Goal: Task Accomplishment & Management: Manage account settings

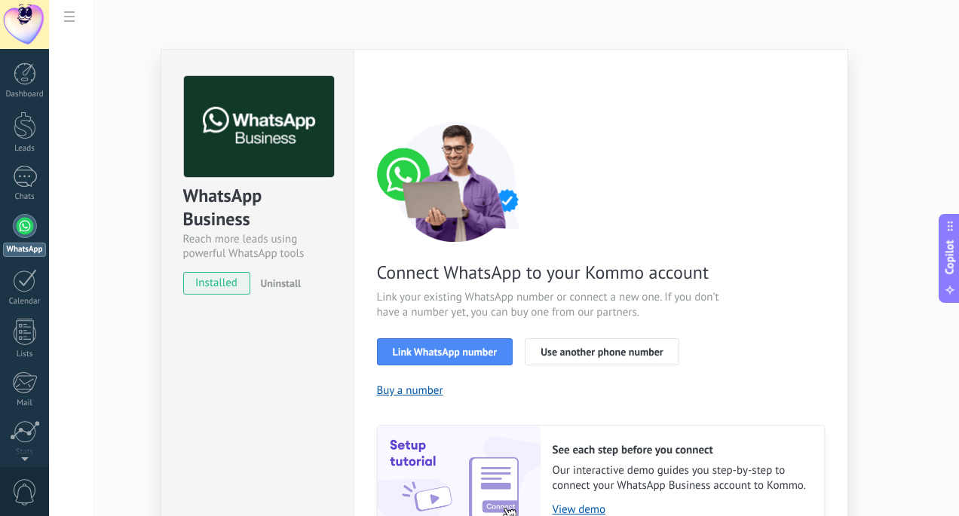
click at [83, 220] on div "WhatsApp Business Reach more leads using powerful WhatsApp tools installed Unin…" at bounding box center [504, 258] width 910 height 516
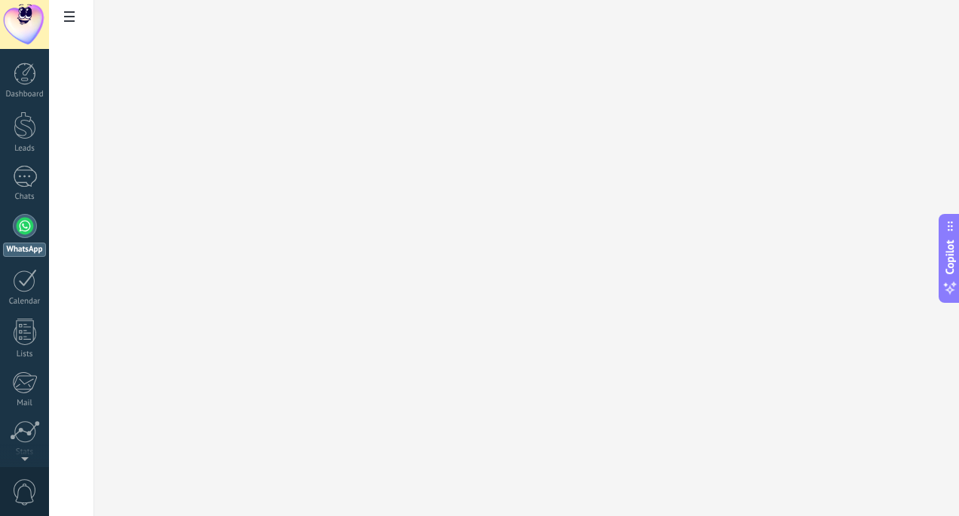
click at [22, 241] on link "WhatsApp" at bounding box center [24, 235] width 49 height 43
click at [20, 239] on link "WhatsApp" at bounding box center [24, 235] width 49 height 43
click at [82, 29] on div at bounding box center [71, 258] width 45 height 516
click at [72, 23] on span at bounding box center [70, 18] width 26 height 29
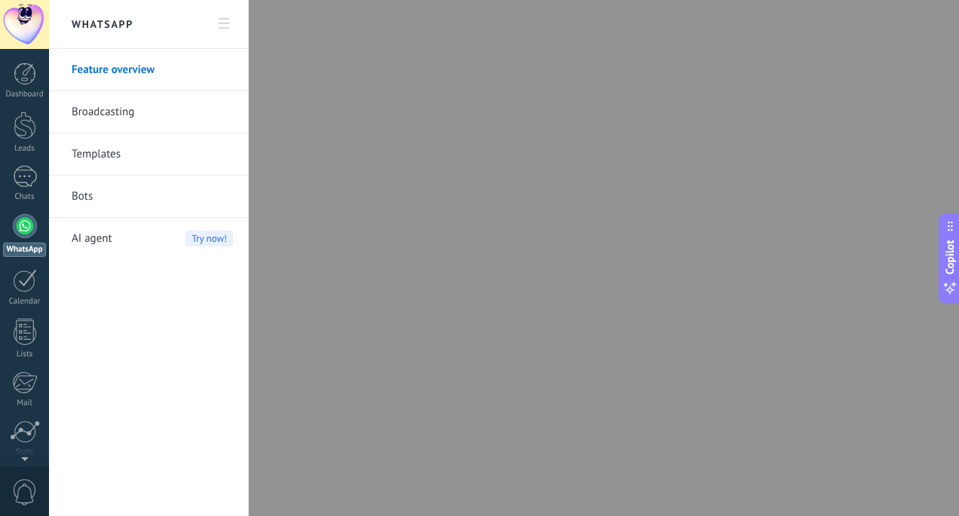
click at [110, 156] on link "Templates" at bounding box center [152, 154] width 161 height 42
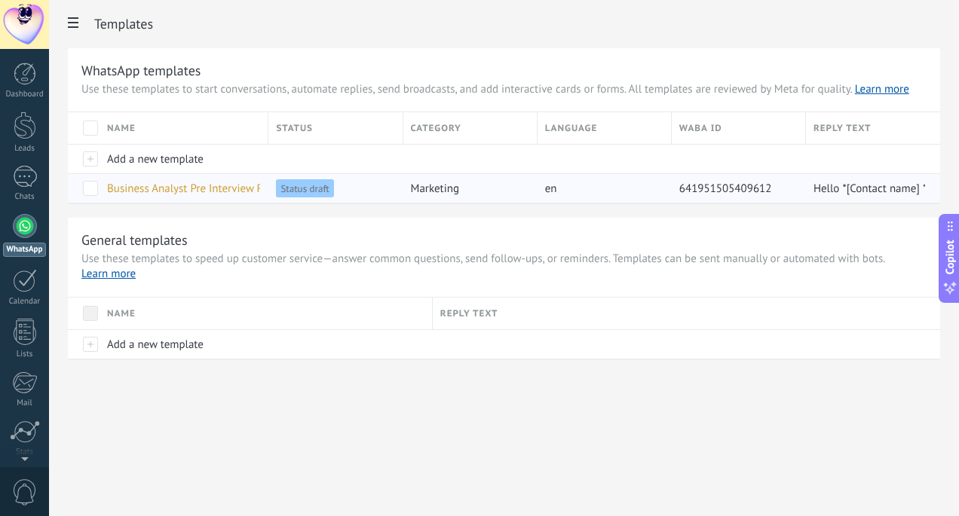
click at [307, 185] on span "Status draft" at bounding box center [304, 188] width 57 height 18
click at [372, 200] on div "Status draft" at bounding box center [331, 188] width 127 height 29
click at [71, 19] on use at bounding box center [73, 22] width 11 height 11
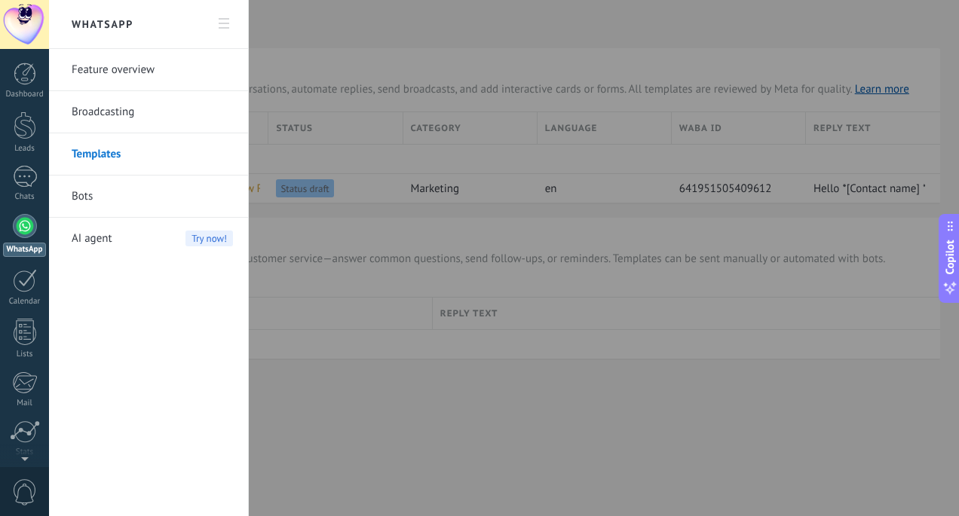
click at [197, 20] on h2 "WhatsApp" at bounding box center [148, 24] width 161 height 49
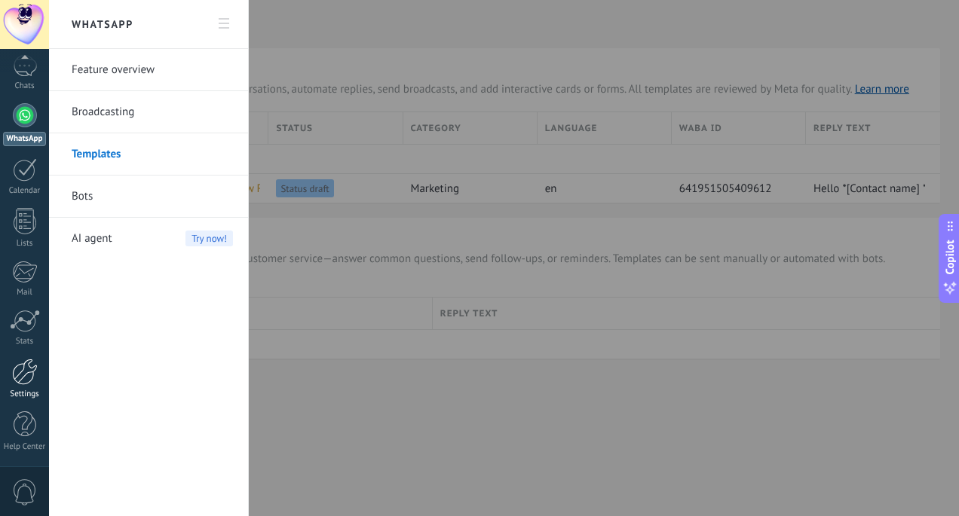
click at [26, 394] on div "Settings" at bounding box center [25, 395] width 44 height 10
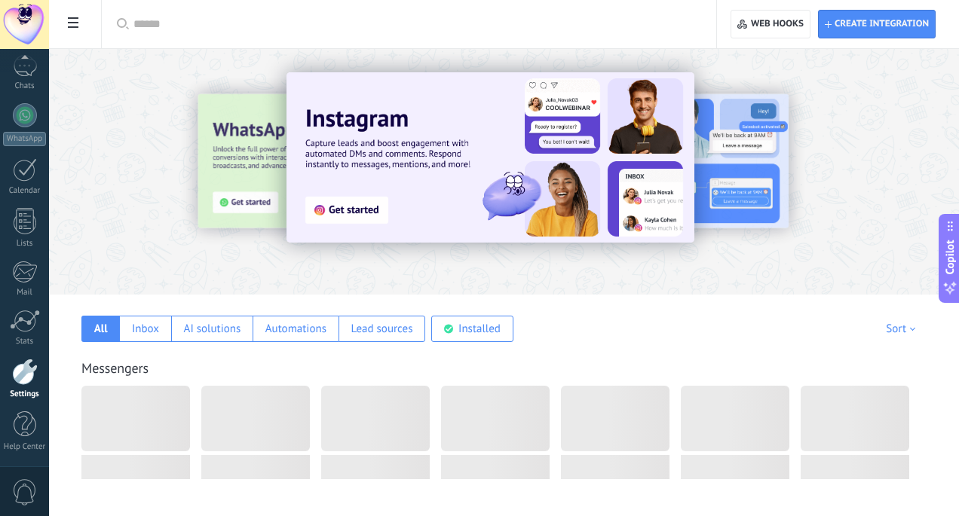
scroll to position [173, 0]
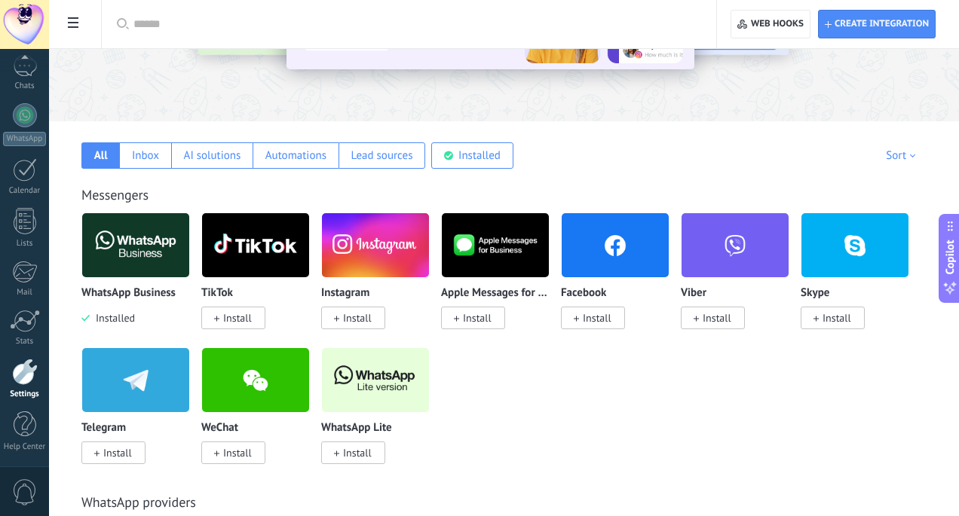
click at [162, 255] on img at bounding box center [135, 245] width 107 height 73
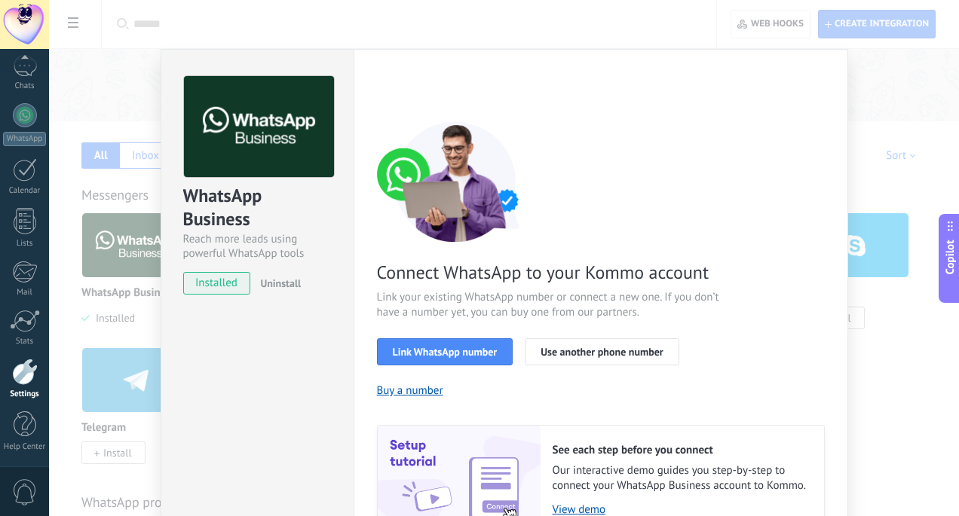
click at [123, 296] on div "WhatsApp Business Reach more leads using powerful WhatsApp tools installed Unin…" at bounding box center [504, 258] width 910 height 516
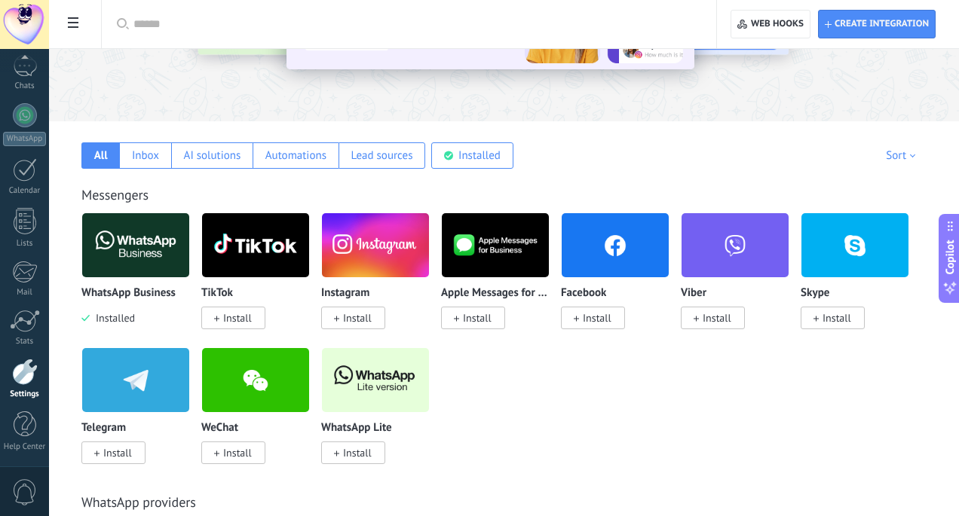
click at [131, 257] on img at bounding box center [135, 245] width 107 height 73
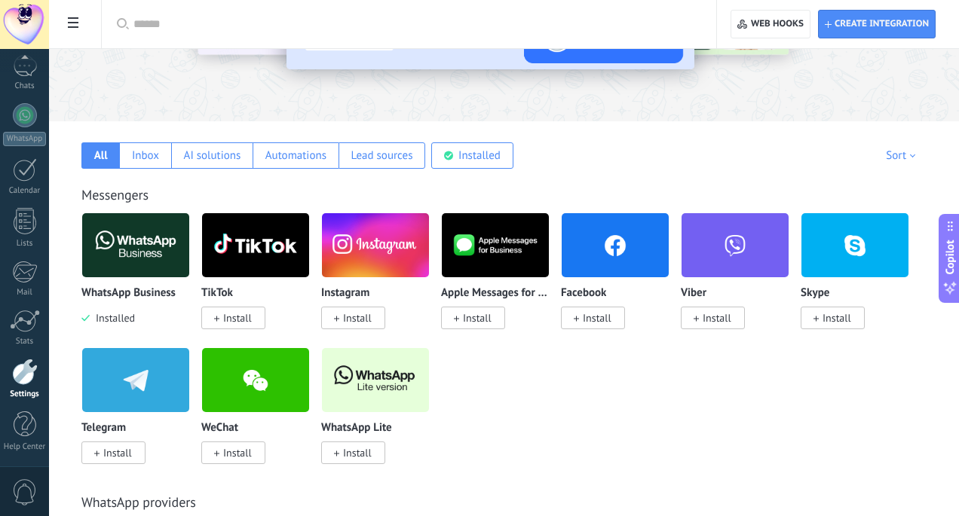
click at [144, 232] on img at bounding box center [135, 245] width 107 height 73
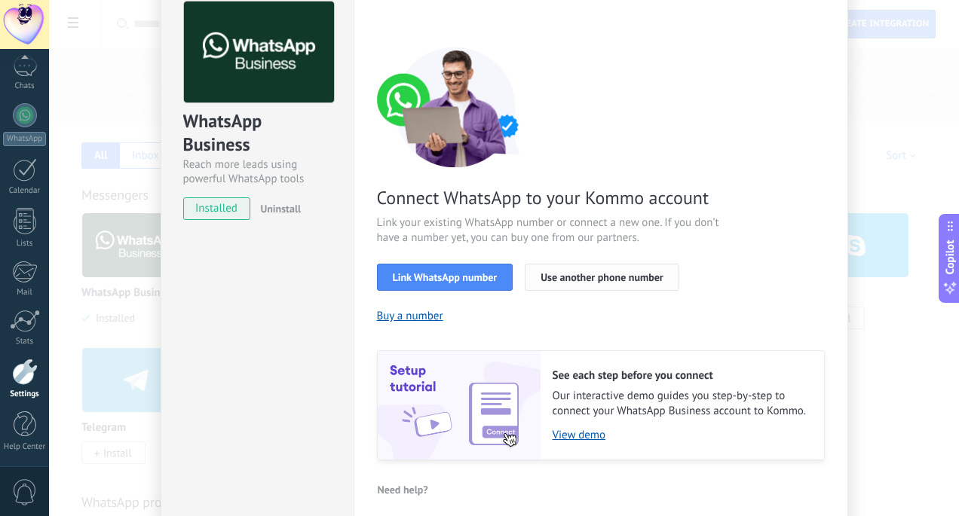
scroll to position [0, 0]
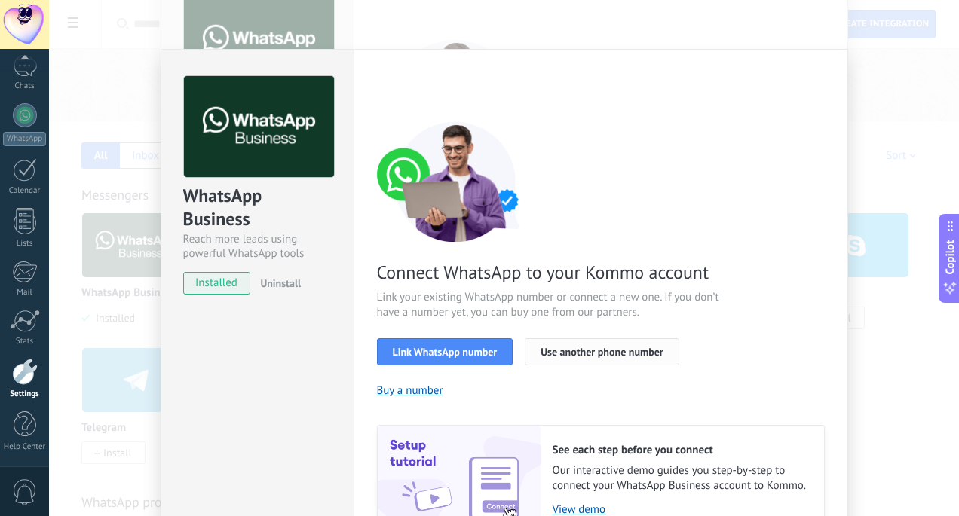
click at [566, 358] on button "Use another phone number" at bounding box center [601, 351] width 154 height 27
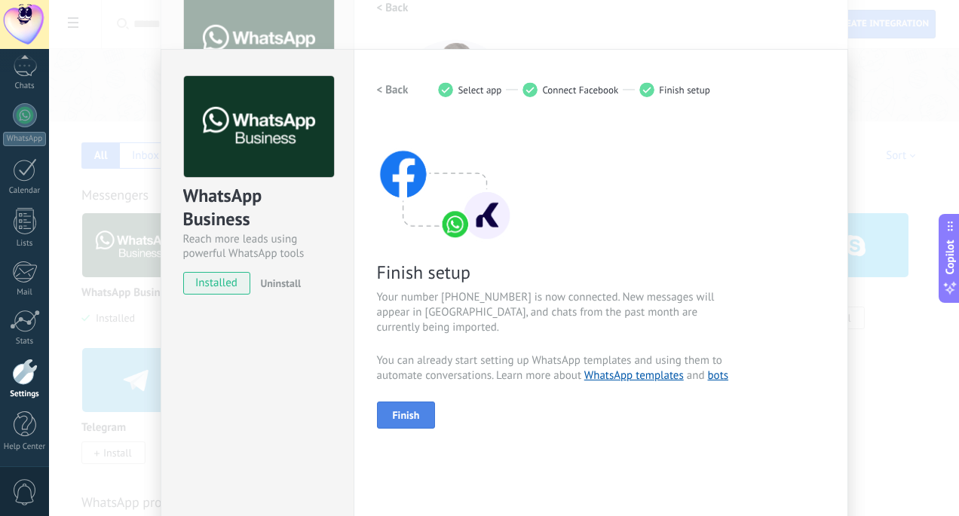
click at [400, 406] on button "Finish" at bounding box center [406, 415] width 59 height 27
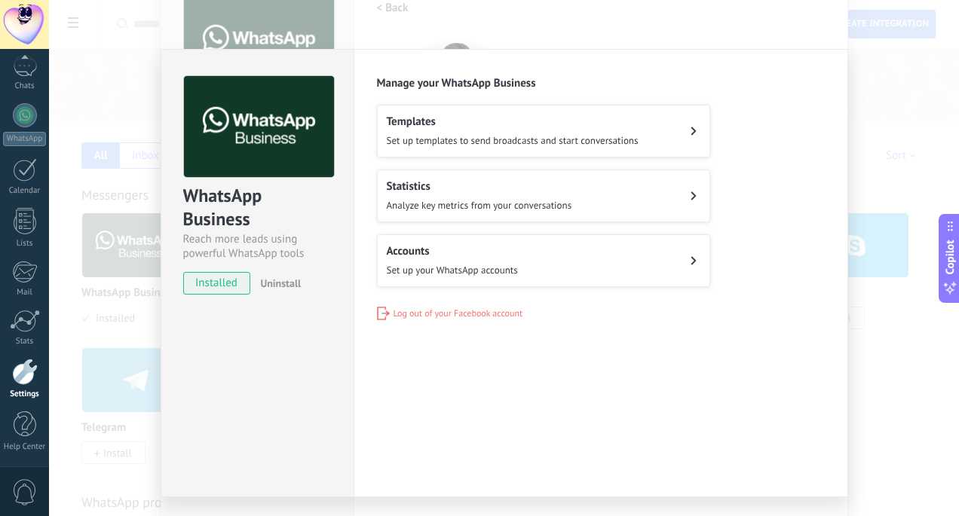
click at [564, 127] on h2 "Templates" at bounding box center [513, 122] width 252 height 14
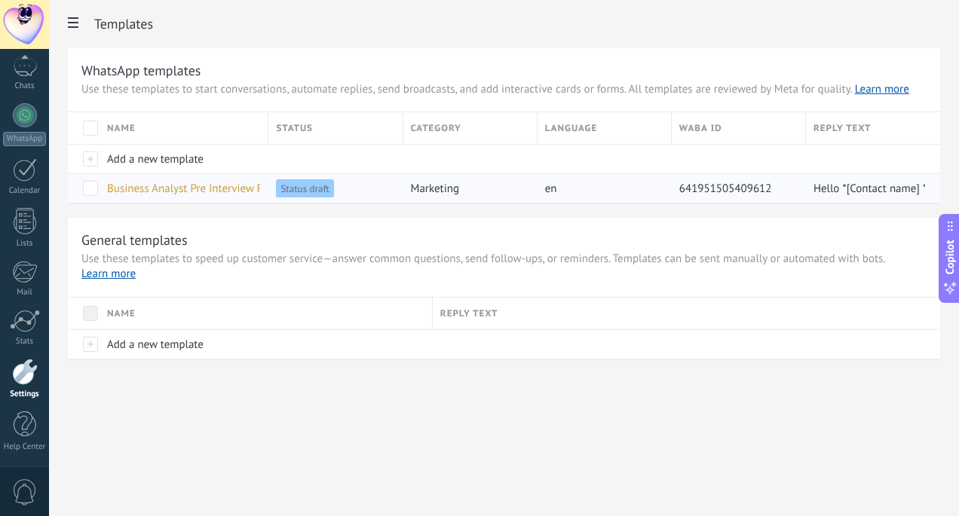
click at [268, 193] on div "Status draft" at bounding box center [331, 188] width 127 height 29
click at [290, 191] on span "Status draft" at bounding box center [304, 188] width 57 height 18
click at [214, 192] on span "Business Analyst Pre Interview Response Form Reminder" at bounding box center [243, 189] width 272 height 14
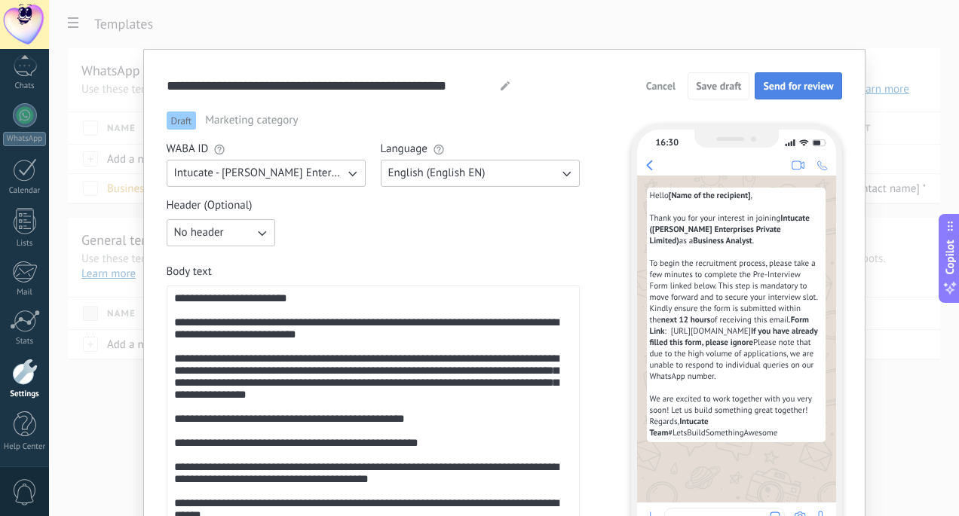
click at [774, 95] on button "Send for review" at bounding box center [797, 85] width 87 height 27
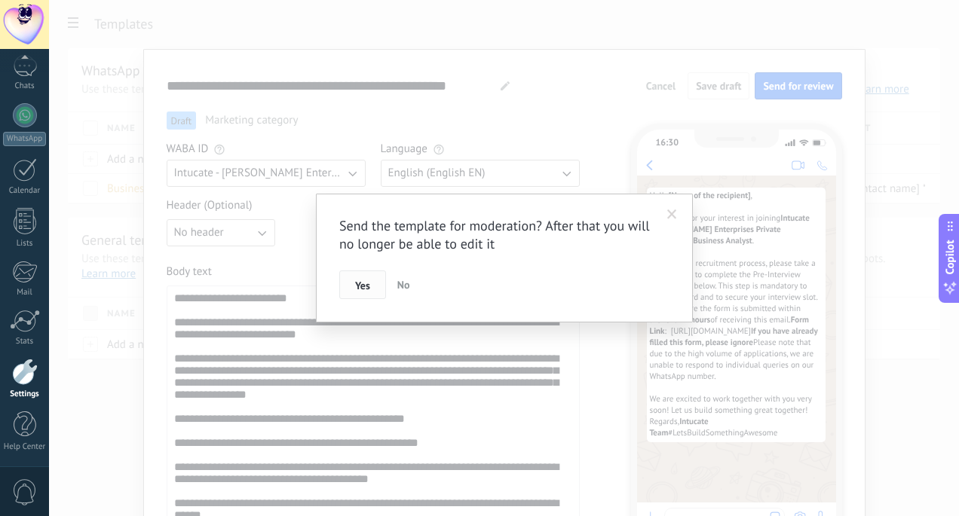
click at [356, 286] on span "Yes" at bounding box center [362, 285] width 15 height 11
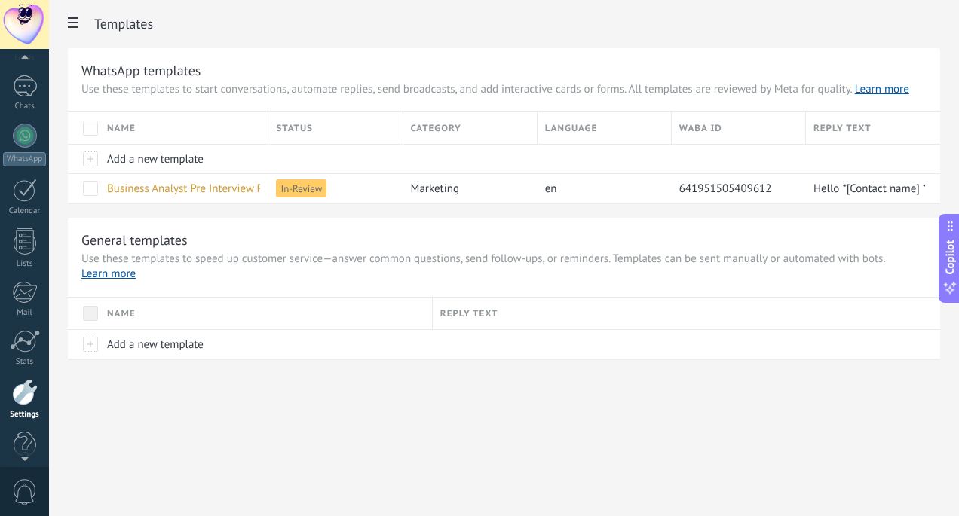
scroll to position [81, 0]
click at [23, 138] on div at bounding box center [25, 145] width 24 height 24
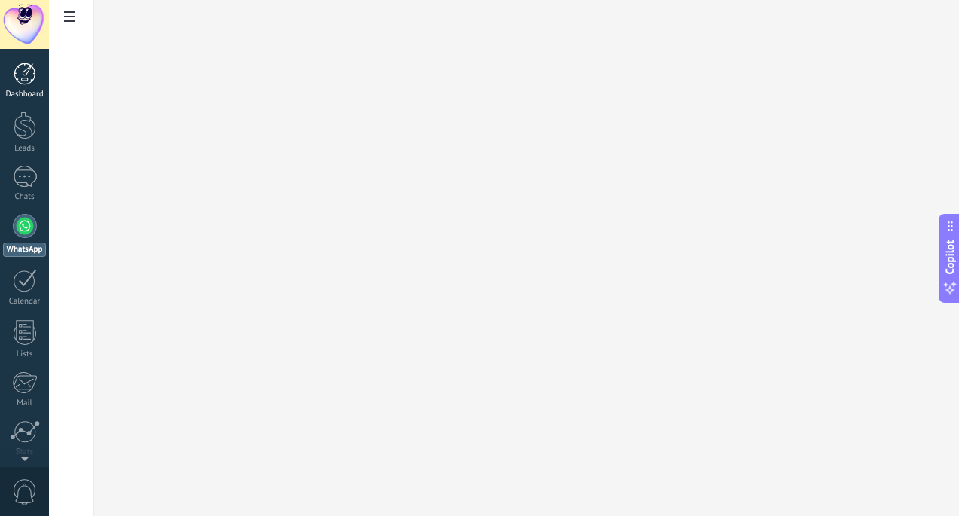
click at [23, 87] on link "Dashboard" at bounding box center [24, 81] width 49 height 37
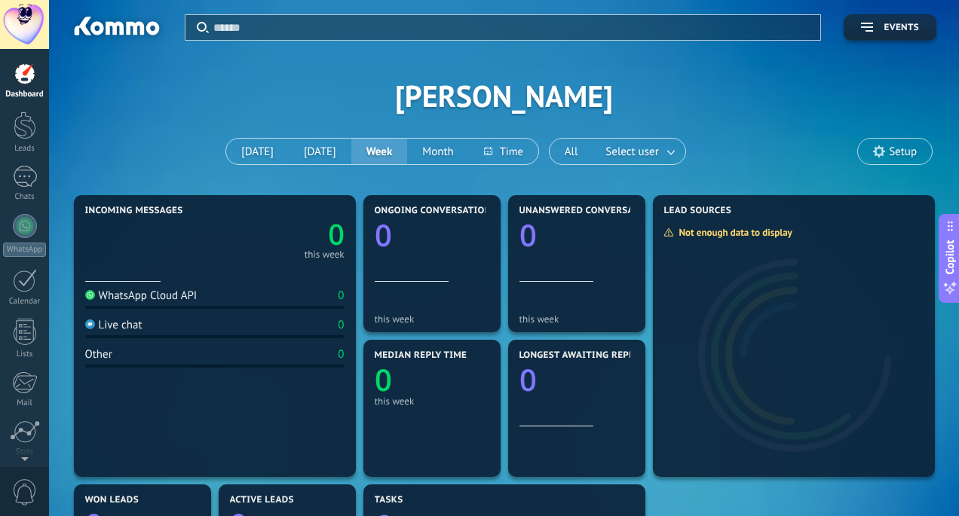
click at [25, 30] on div at bounding box center [24, 24] width 49 height 49
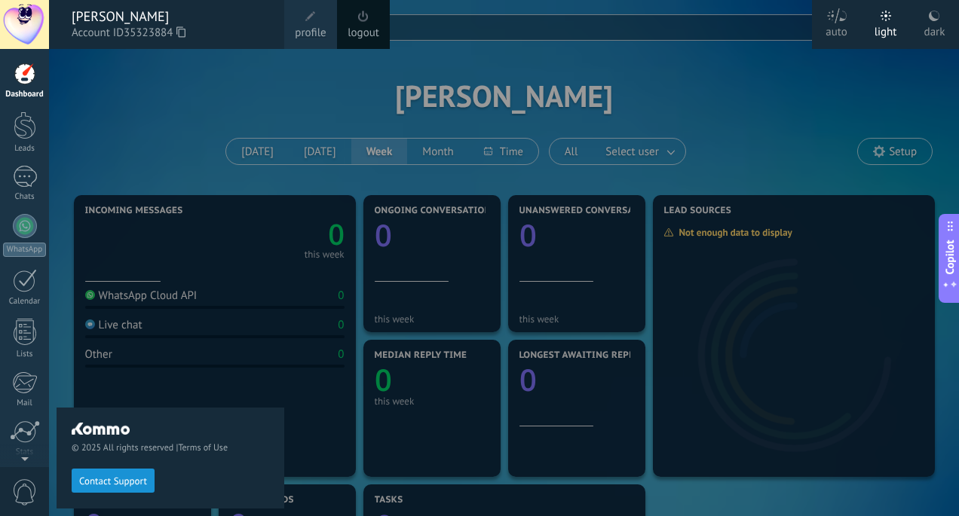
click at [298, 30] on span "profile" at bounding box center [310, 33] width 31 height 17
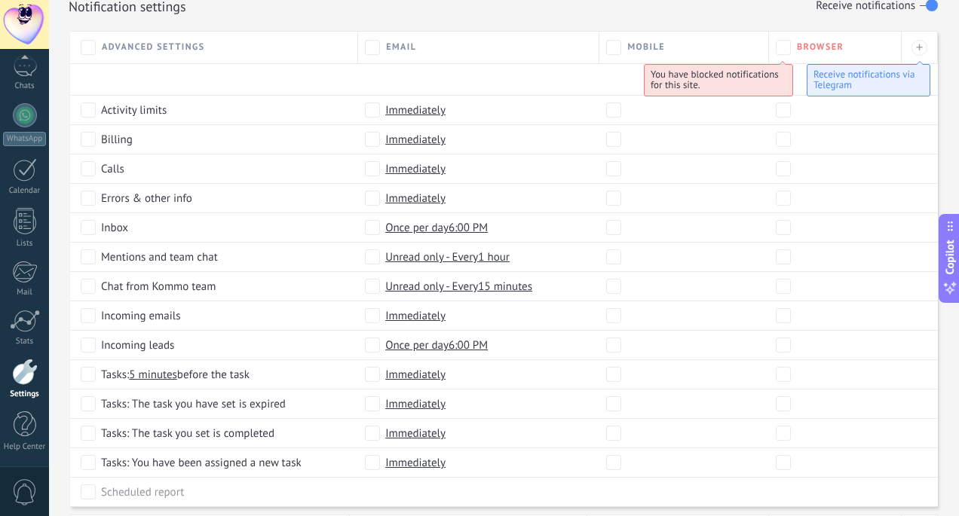
scroll to position [707, 0]
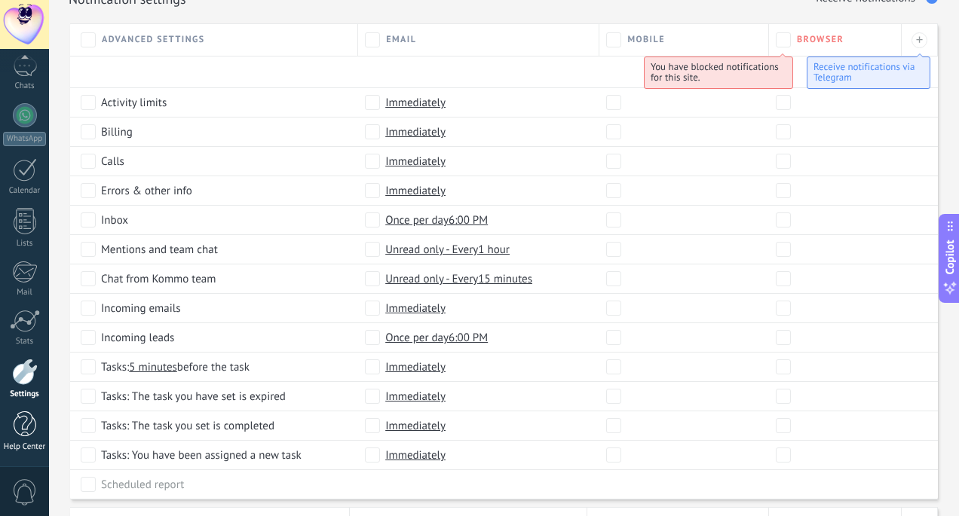
click at [20, 413] on div at bounding box center [25, 424] width 23 height 26
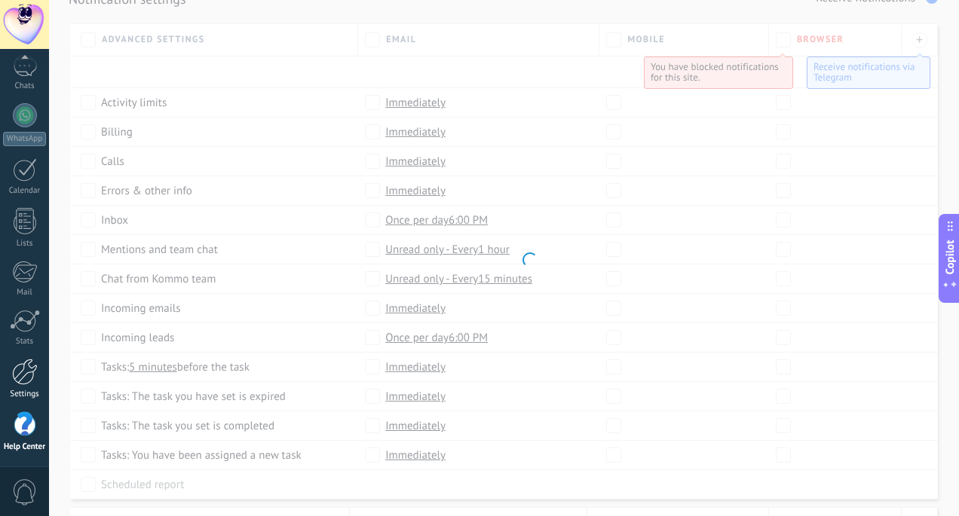
click at [22, 364] on div at bounding box center [25, 372] width 26 height 26
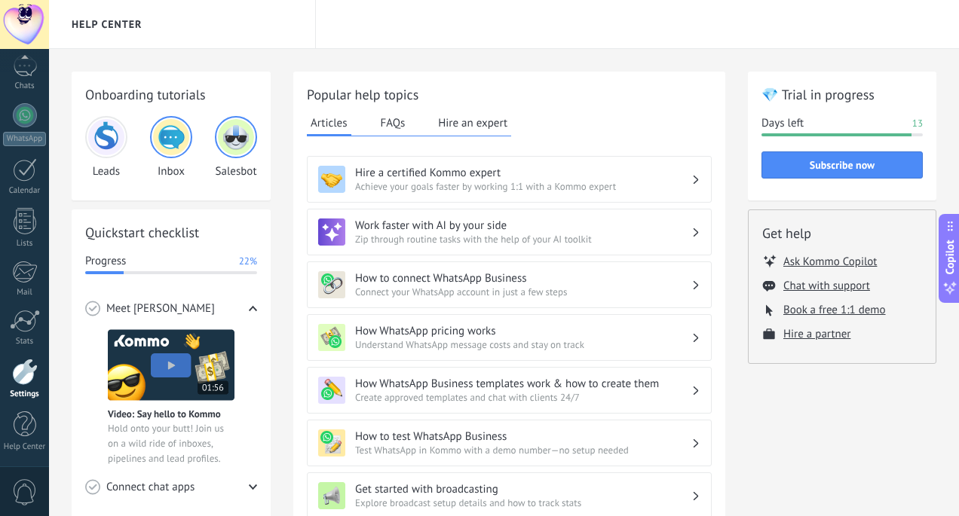
click at [32, 377] on div at bounding box center [25, 372] width 26 height 26
click at [26, 384] on div at bounding box center [25, 372] width 26 height 26
click at [20, 320] on div at bounding box center [25, 321] width 30 height 23
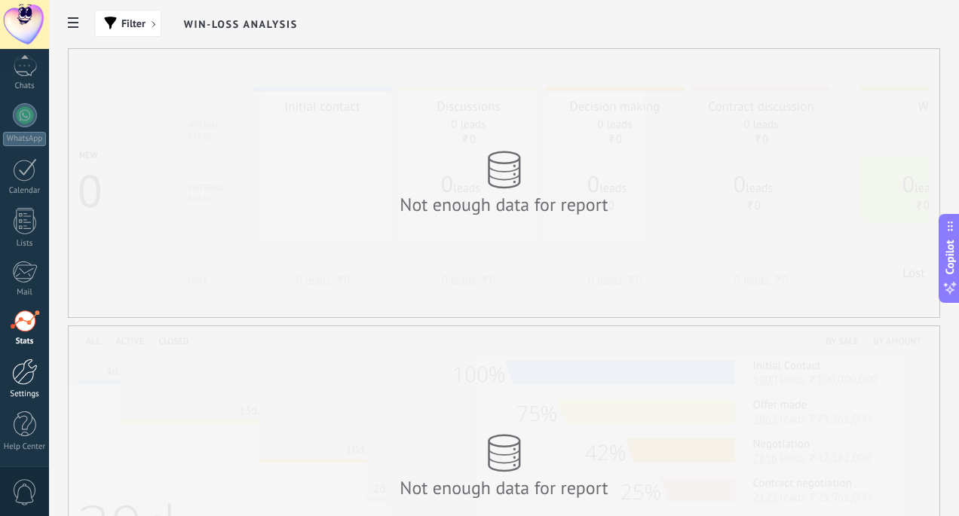
click at [20, 375] on div at bounding box center [25, 372] width 26 height 26
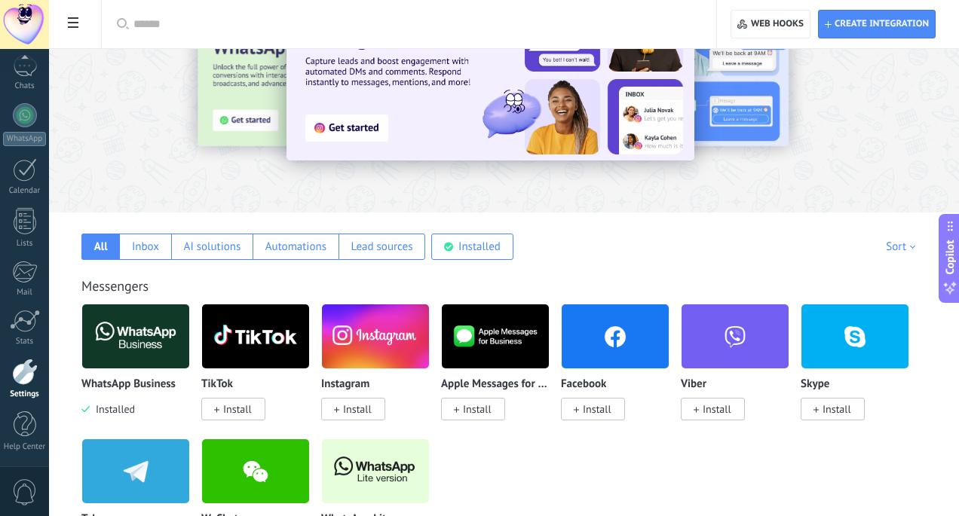
scroll to position [113, 0]
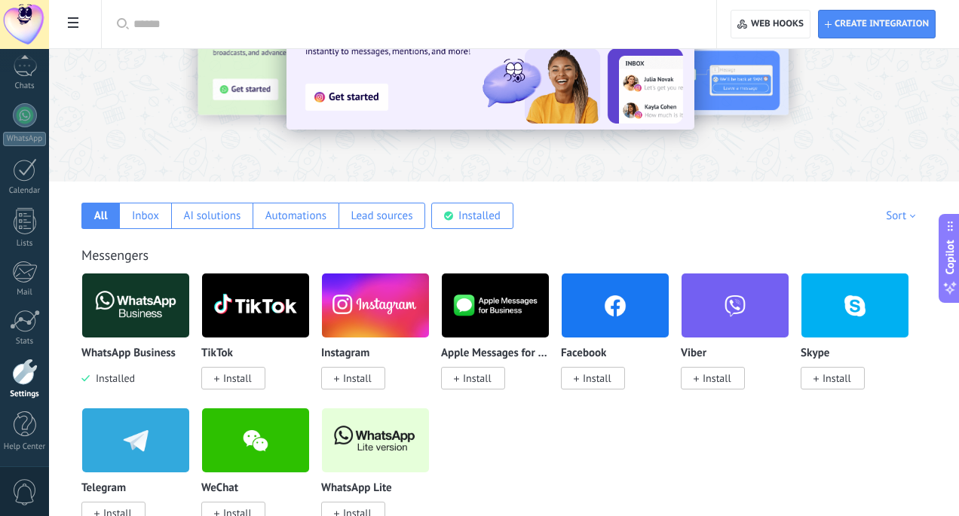
click at [165, 349] on p "WhatsApp Business" at bounding box center [128, 353] width 94 height 13
click at [151, 332] on img at bounding box center [135, 305] width 107 height 73
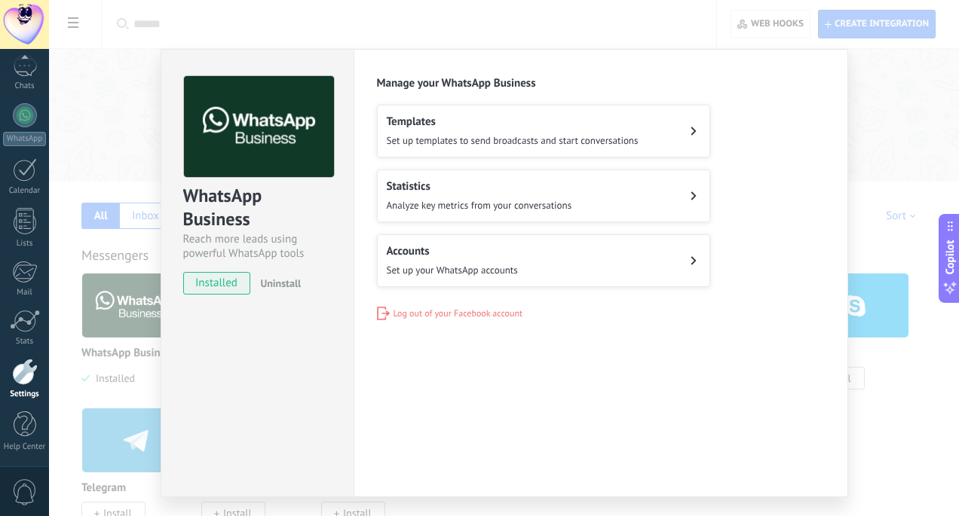
click at [145, 322] on body ".abecls-1,.abecls-2{fill-rule:evenodd}.abecls-2{fill:#fff} .abhcls-1{fill:none}…" at bounding box center [479, 145] width 959 height 516
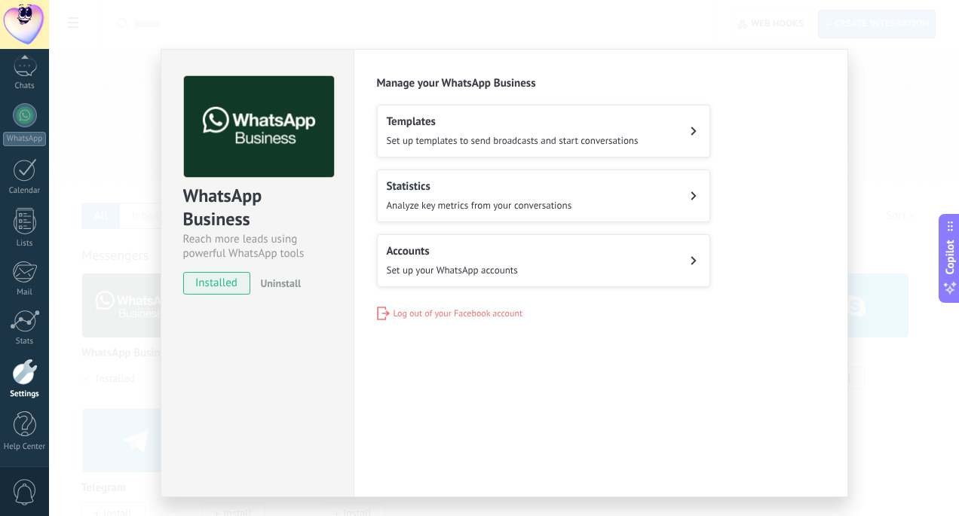
click at [446, 130] on div "Templates Set up templates to send broadcasts and start conversations" at bounding box center [513, 131] width 252 height 33
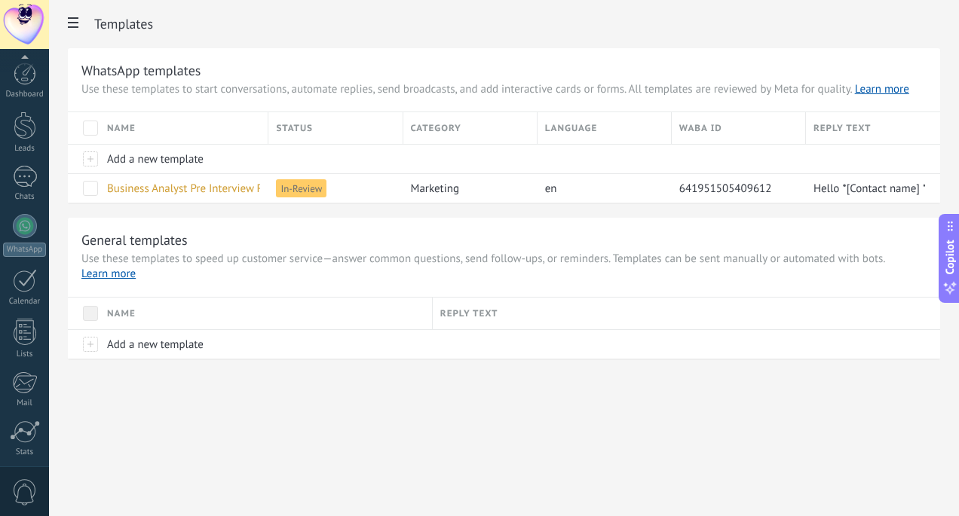
scroll to position [111, 0]
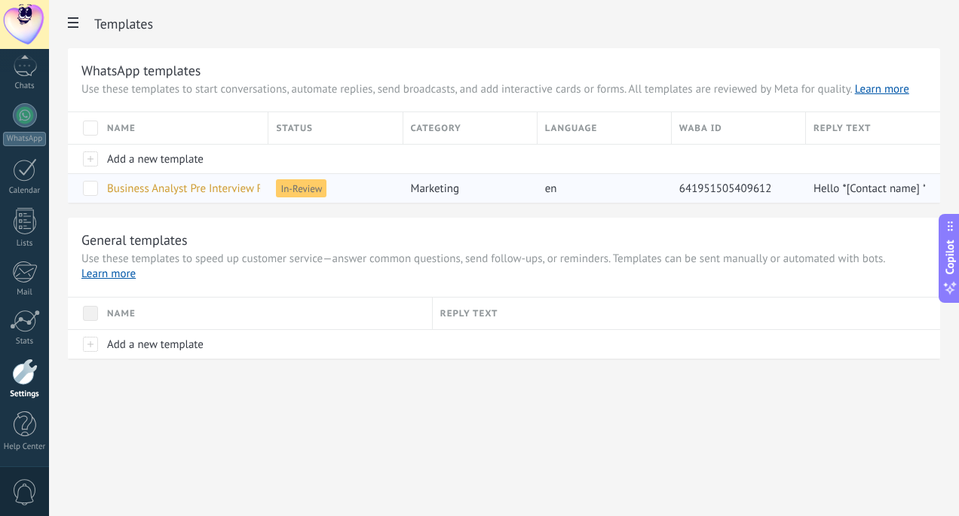
click at [251, 194] on span "Business Analyst Pre Interview Response Form Reminder" at bounding box center [243, 189] width 272 height 14
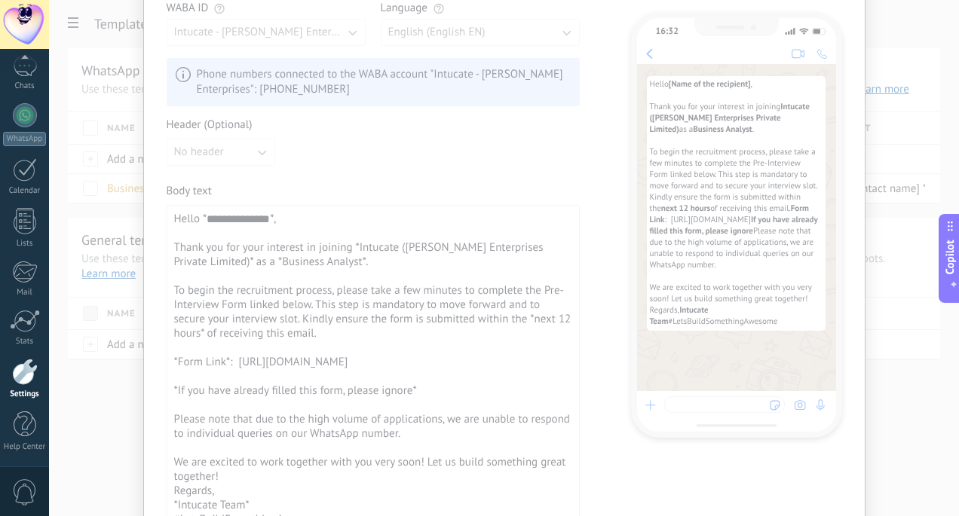
scroll to position [0, 0]
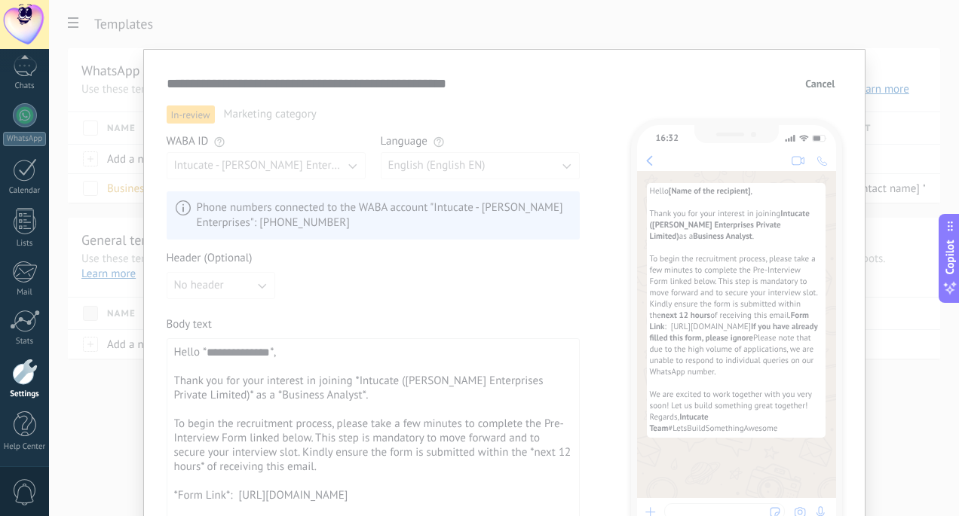
click at [824, 84] on span "Cancel" at bounding box center [819, 83] width 29 height 11
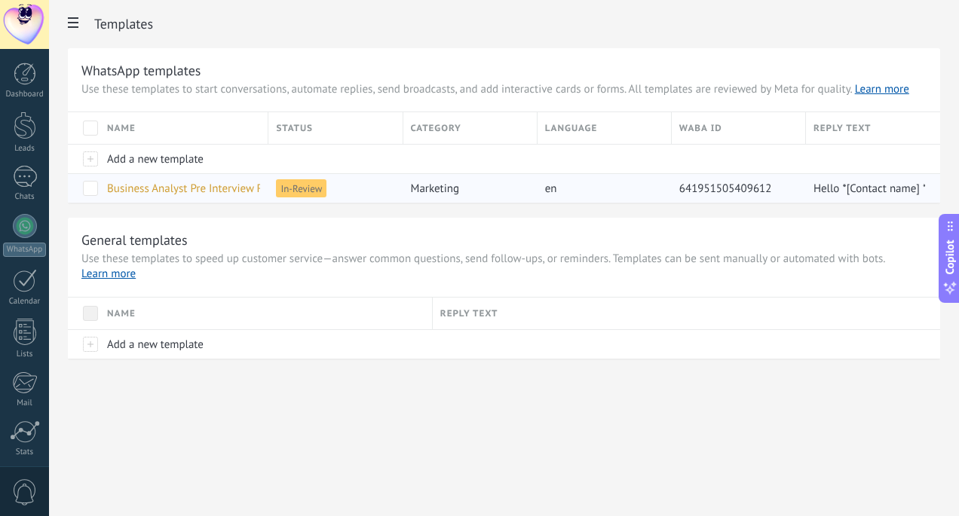
click at [164, 192] on span "Business Analyst Pre Interview Response Form Reminder" at bounding box center [243, 189] width 272 height 14
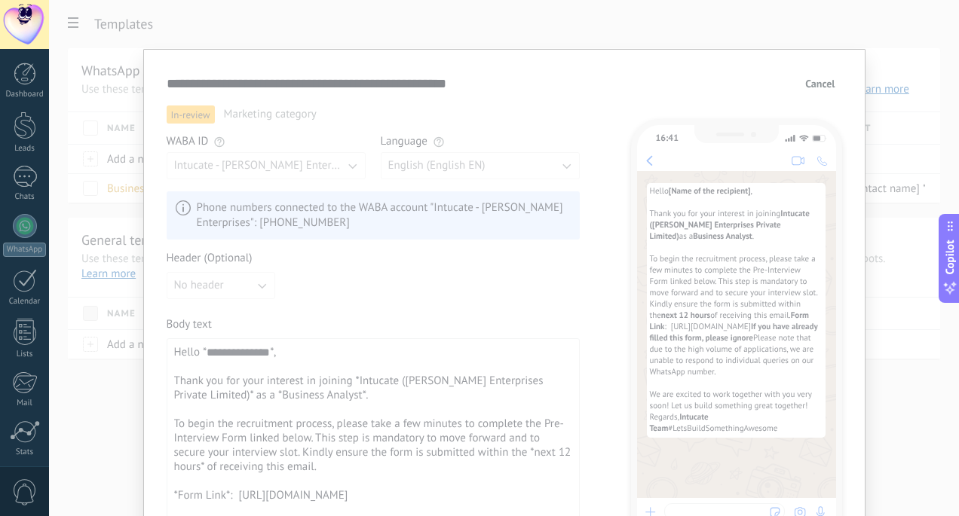
click at [814, 96] on form "**********" at bounding box center [504, 513] width 675 height 882
click at [813, 87] on span "Cancel" at bounding box center [819, 83] width 29 height 11
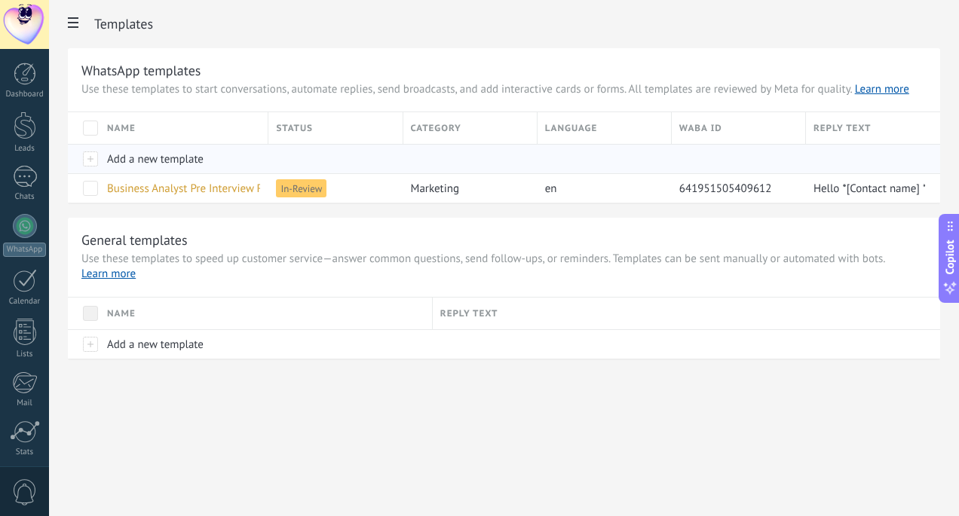
scroll to position [101, 0]
click at [296, 189] on span "In-Review" at bounding box center [301, 188] width 50 height 18
click at [224, 194] on span "Business Analyst Pre Interview Response Form Reminder" at bounding box center [243, 189] width 272 height 14
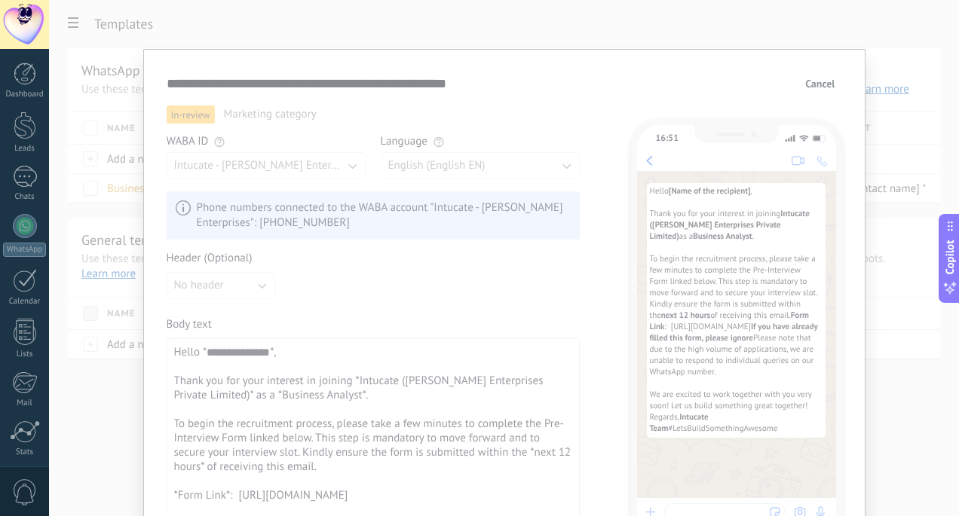
click at [821, 84] on span "Cancel" at bounding box center [819, 83] width 29 height 11
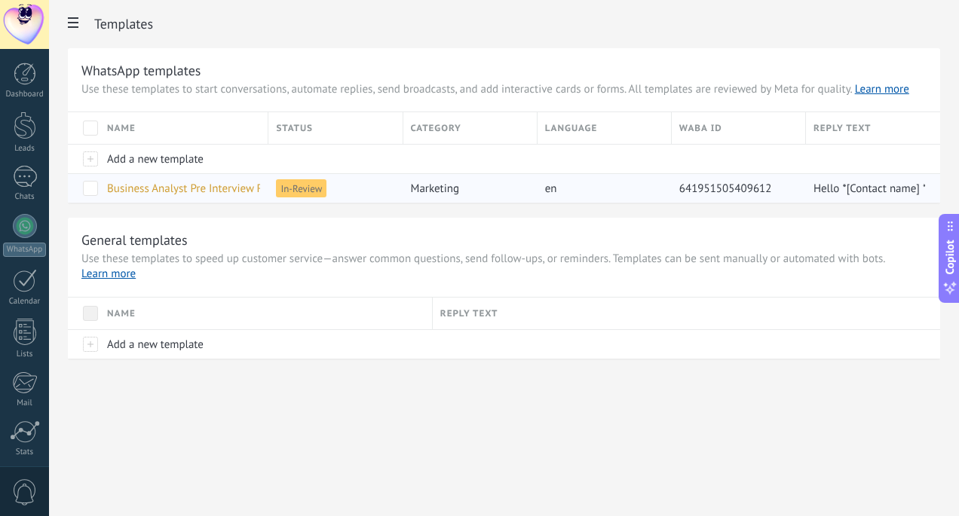
click at [381, 187] on div "In-Review" at bounding box center [331, 188] width 127 height 29
click at [246, 194] on span "Business Analyst Pre Interview Response Form Reminder" at bounding box center [243, 189] width 272 height 14
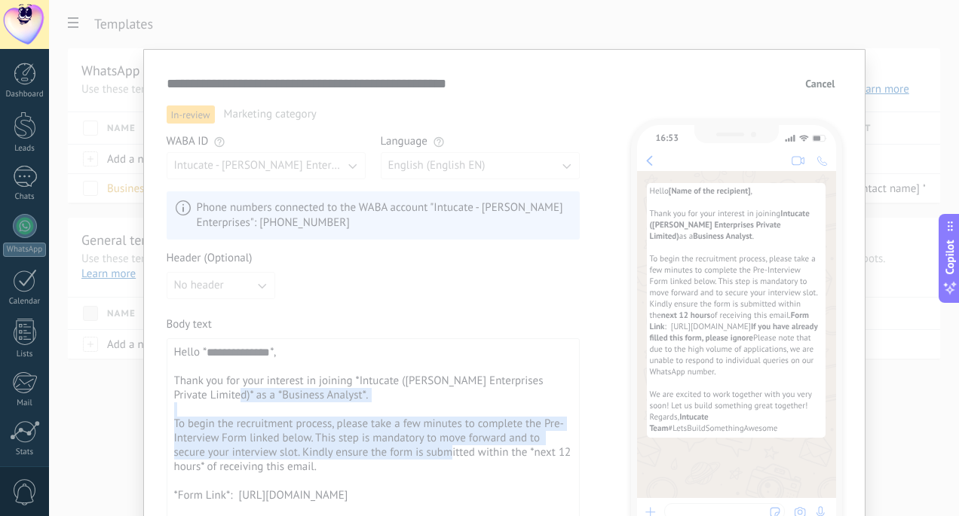
drag, startPoint x: 233, startPoint y: 401, endPoint x: 374, endPoint y: 429, distance: 143.6
click at [427, 454] on div "**********" at bounding box center [373, 502] width 398 height 315
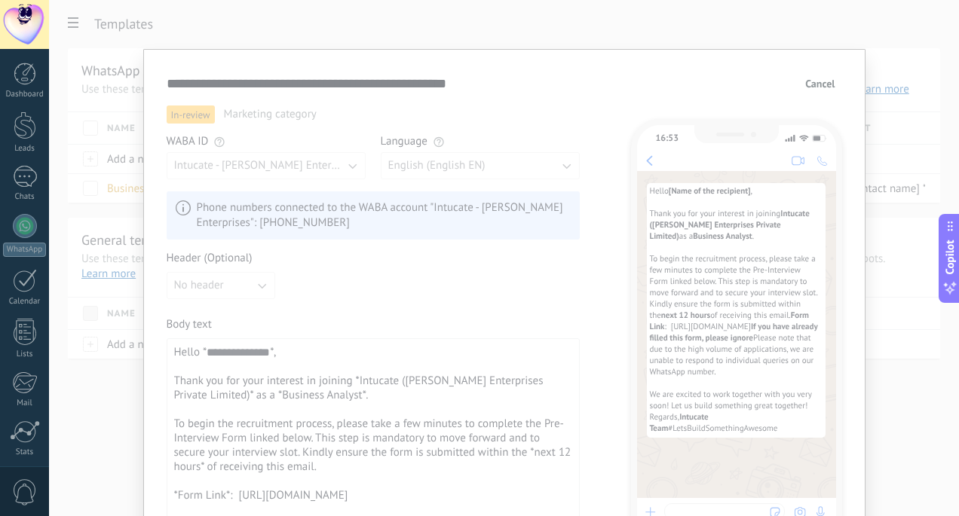
click at [210, 372] on div "**********" at bounding box center [373, 502] width 398 height 315
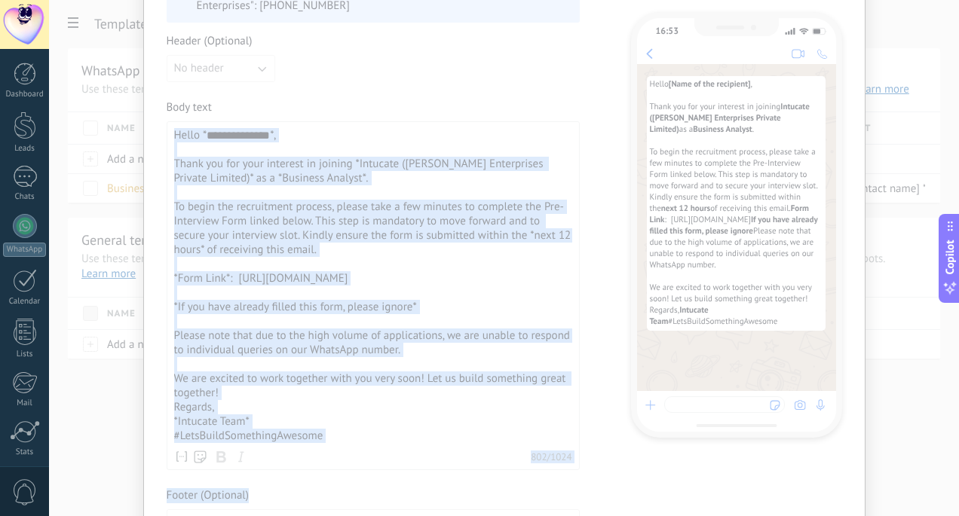
scroll to position [226, 0]
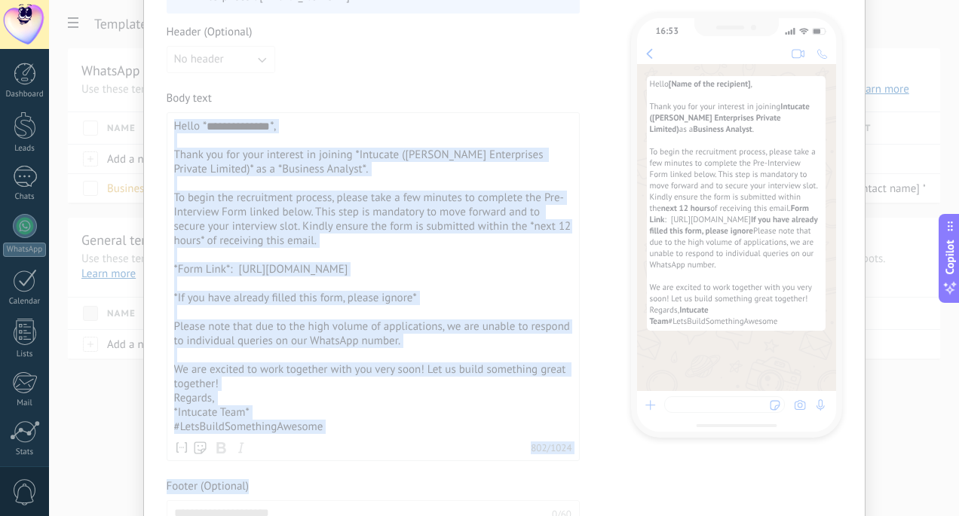
drag, startPoint x: 172, startPoint y: 355, endPoint x: 345, endPoint y: 437, distance: 191.8
click at [345, 434] on div "**********" at bounding box center [373, 276] width 398 height 315
copy div "**********"
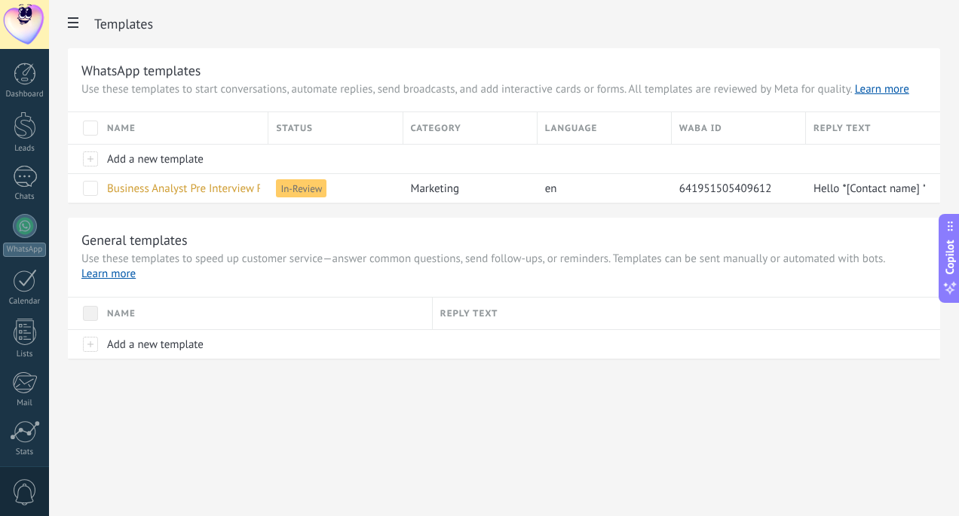
scroll to position [0, 0]
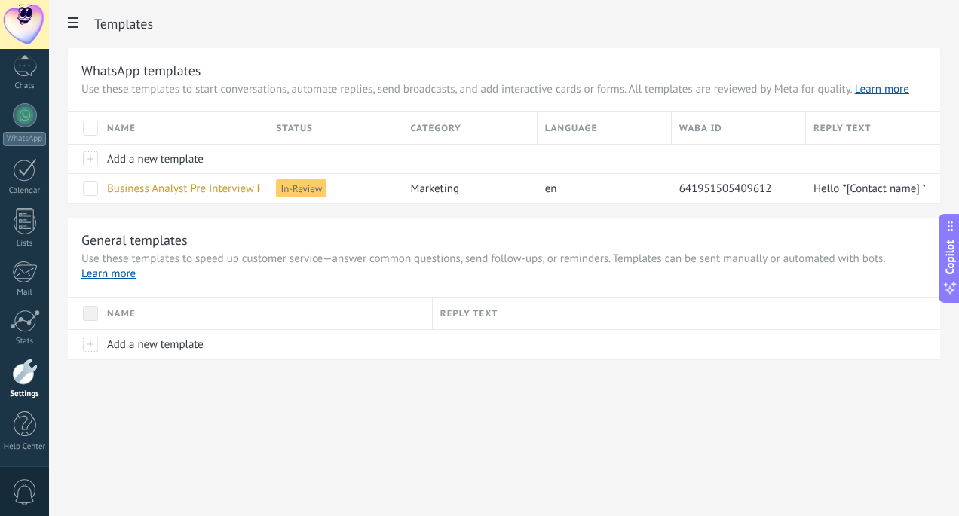
click at [66, 20] on span at bounding box center [73, 24] width 26 height 29
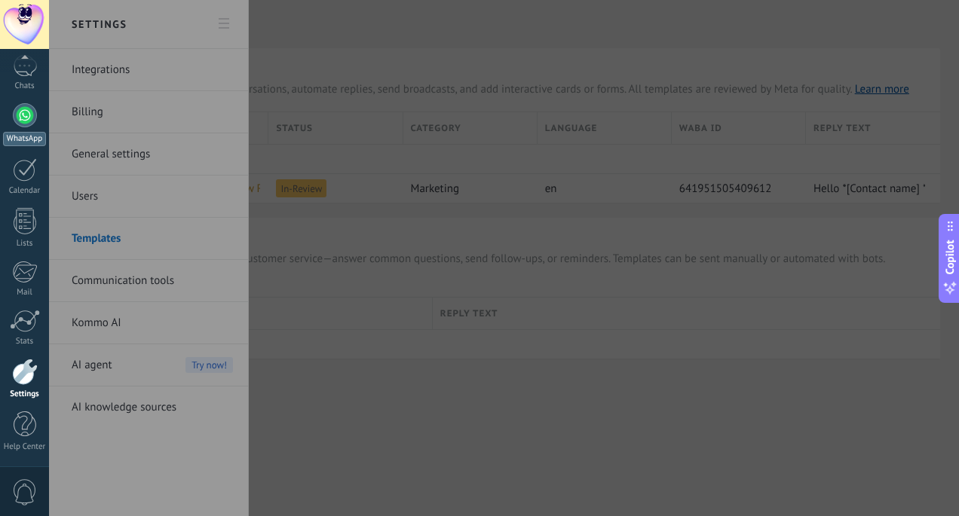
click at [27, 127] on link "WhatsApp" at bounding box center [24, 124] width 49 height 43
